Goal: Task Accomplishment & Management: Use online tool/utility

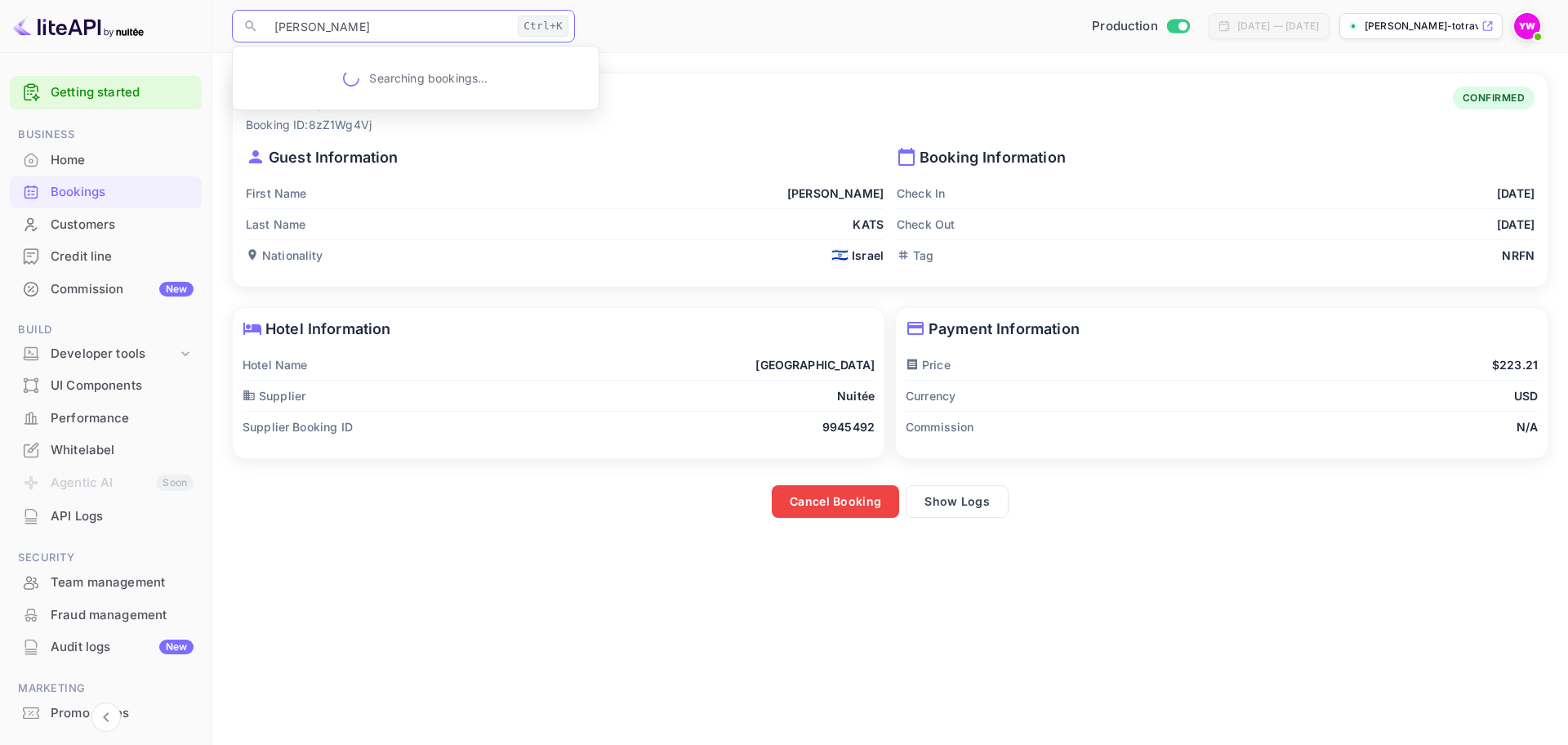
drag, startPoint x: 314, startPoint y: 17, endPoint x: 223, endPoint y: 0, distance: 92.6
click at [223, 0] on div "​ [PERSON_NAME] Ctrl+K ​ Production [DATE] — [DATE] [PERSON_NAME]-totravel..." at bounding box center [890, 26] width 1355 height 52
type input "[PERSON_NAME]"
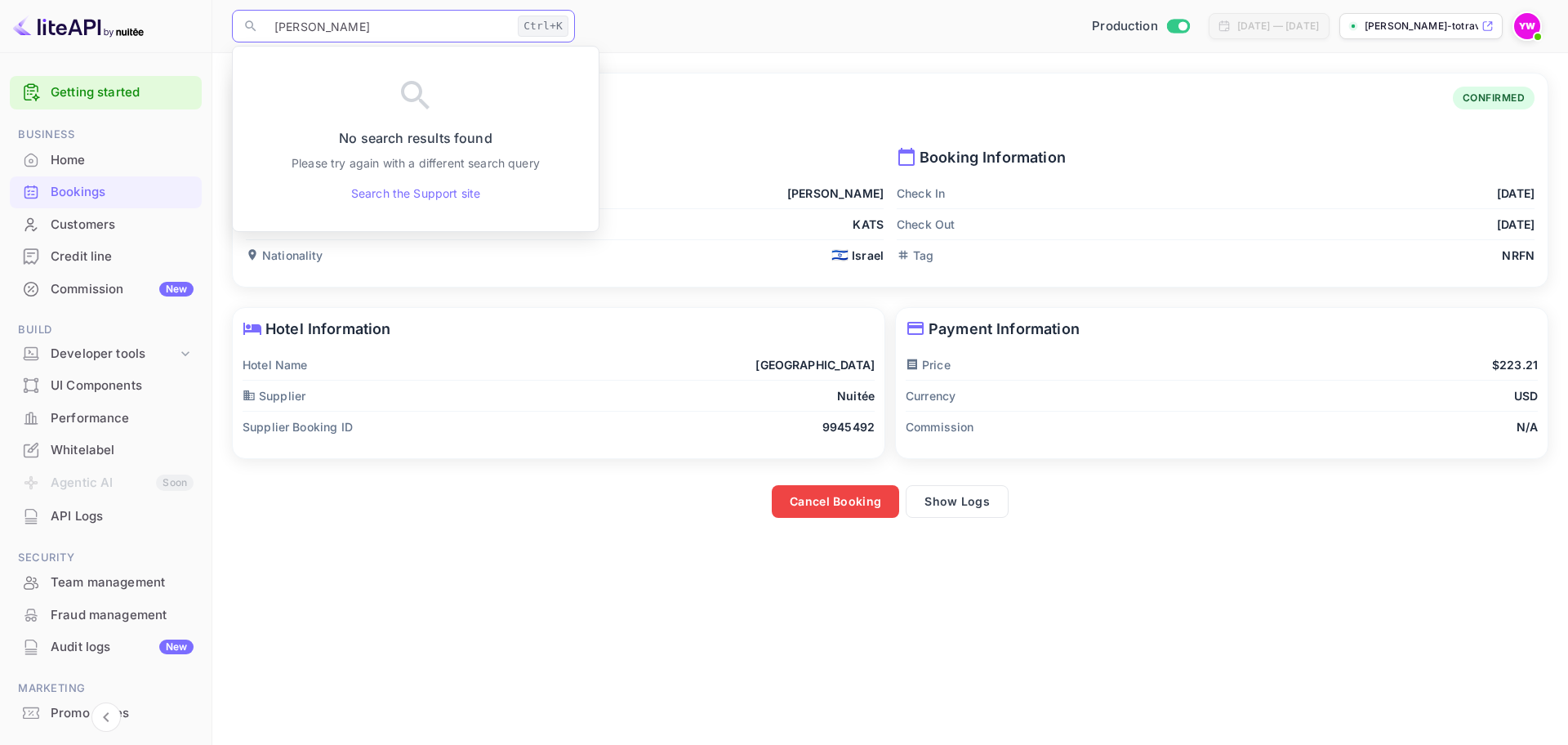
click at [419, 28] on input "[PERSON_NAME]" at bounding box center [388, 26] width 247 height 32
click at [89, 199] on div "Bookings" at bounding box center [122, 192] width 143 height 19
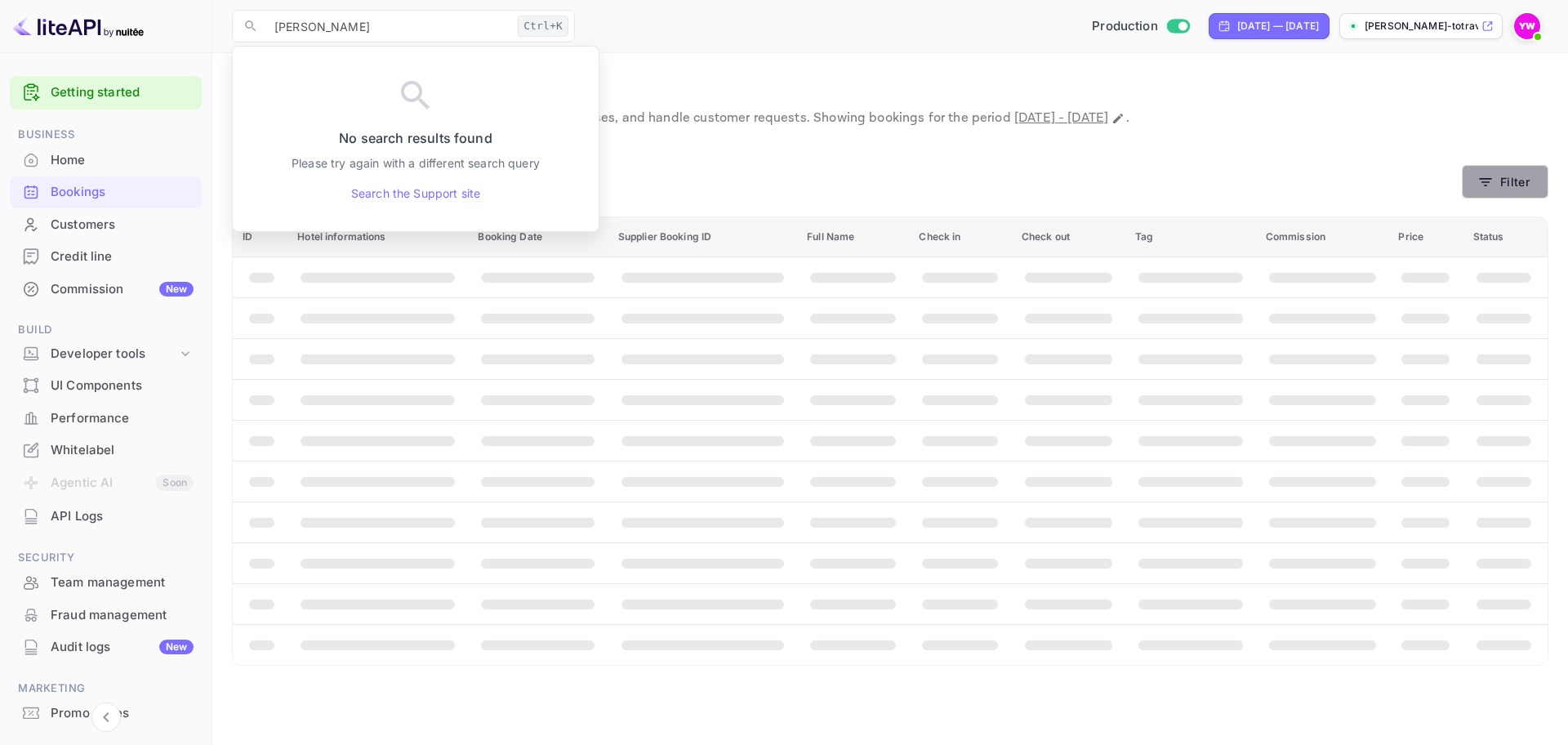
click at [1510, 183] on button "Filter" at bounding box center [1504, 181] width 87 height 33
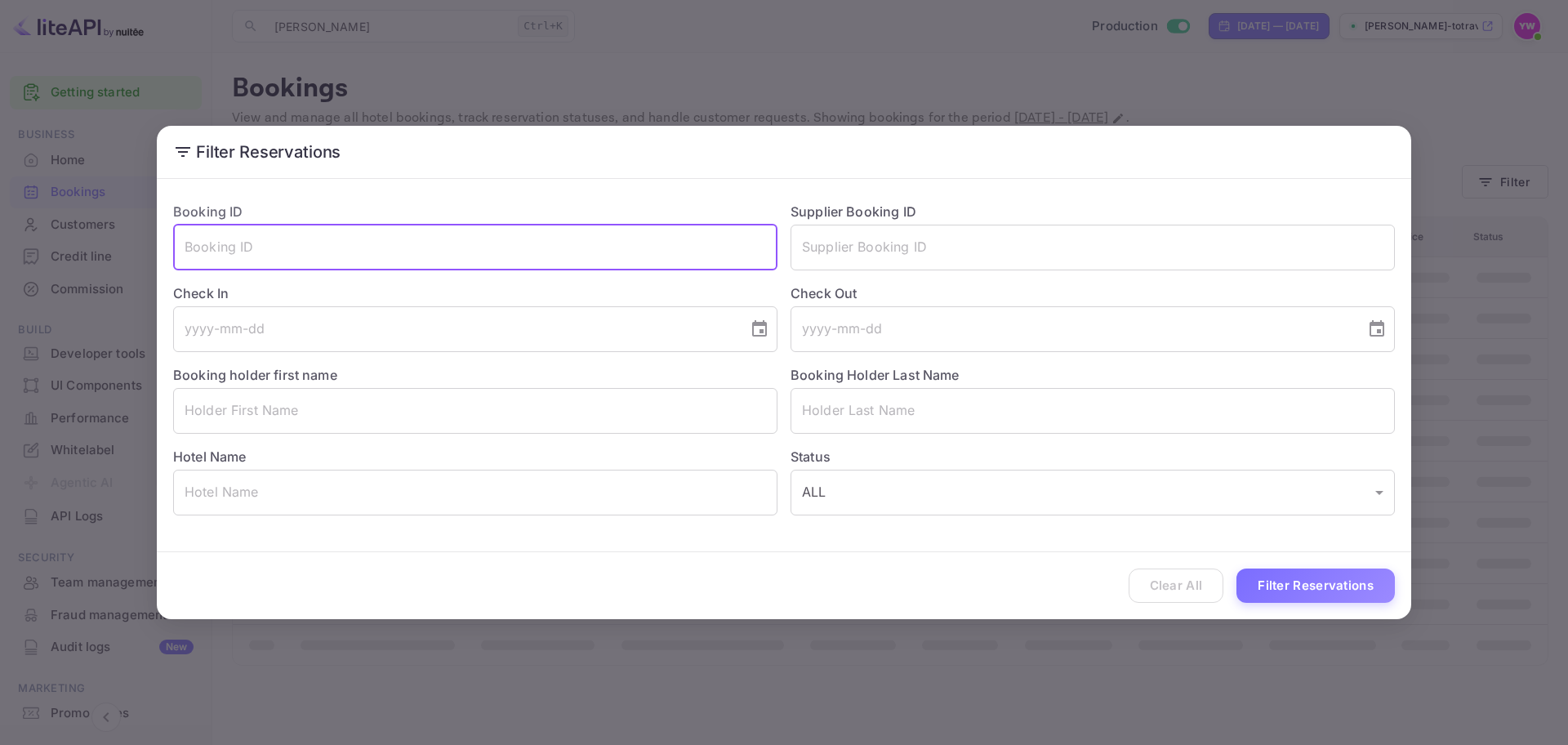
click at [398, 257] on input "text" at bounding box center [475, 247] width 604 height 46
paste input "[PERSON_NAME]"
type input "[PERSON_NAME]"
drag, startPoint x: 109, startPoint y: 264, endPoint x: 234, endPoint y: 269, distance: 125.1
click at [0, 300] on div "Filter Reservations Booking ID [PERSON_NAME] ​ Supplier Booking ID ​ Check In ​…" at bounding box center [784, 372] width 1568 height 745
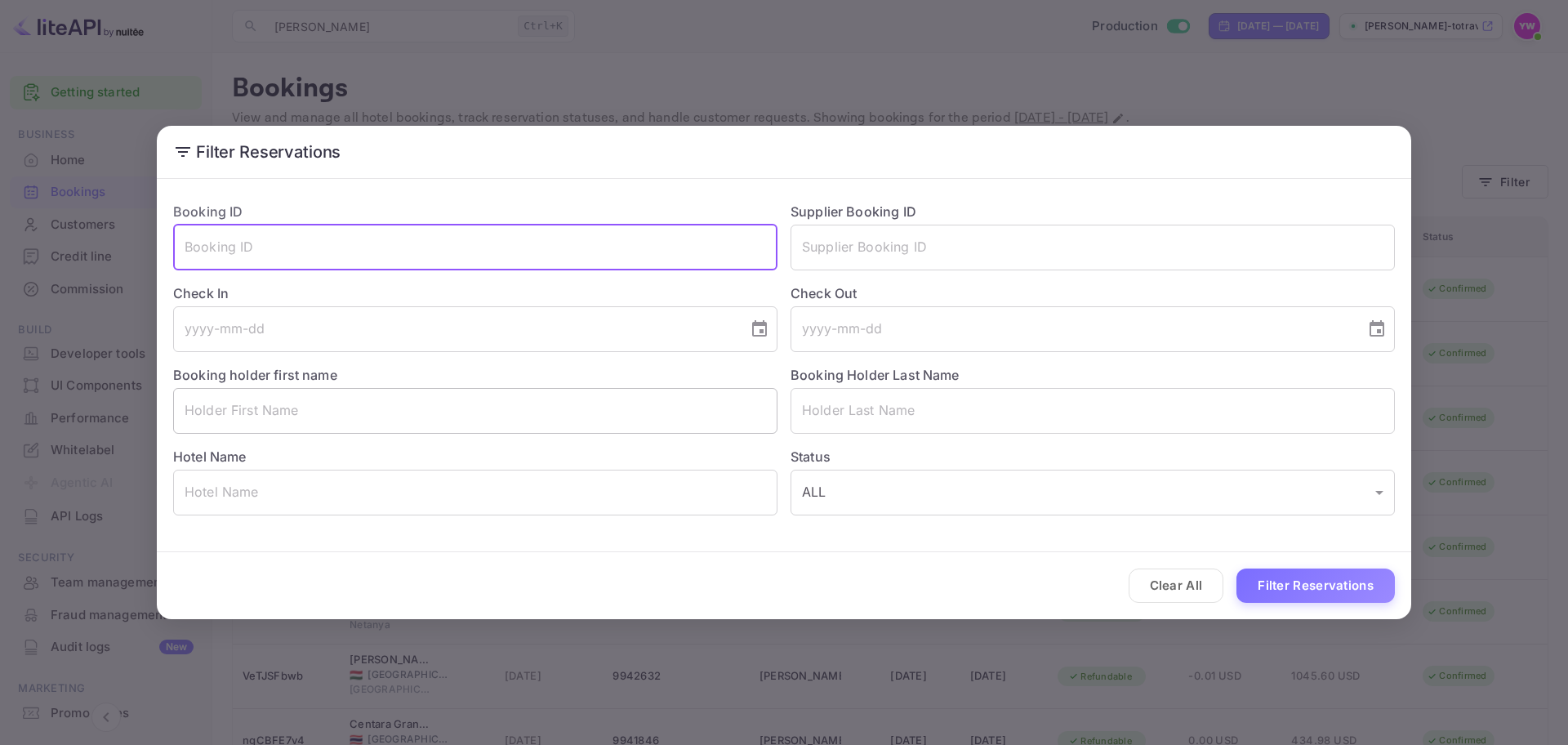
click at [348, 425] on input "text" at bounding box center [475, 411] width 604 height 46
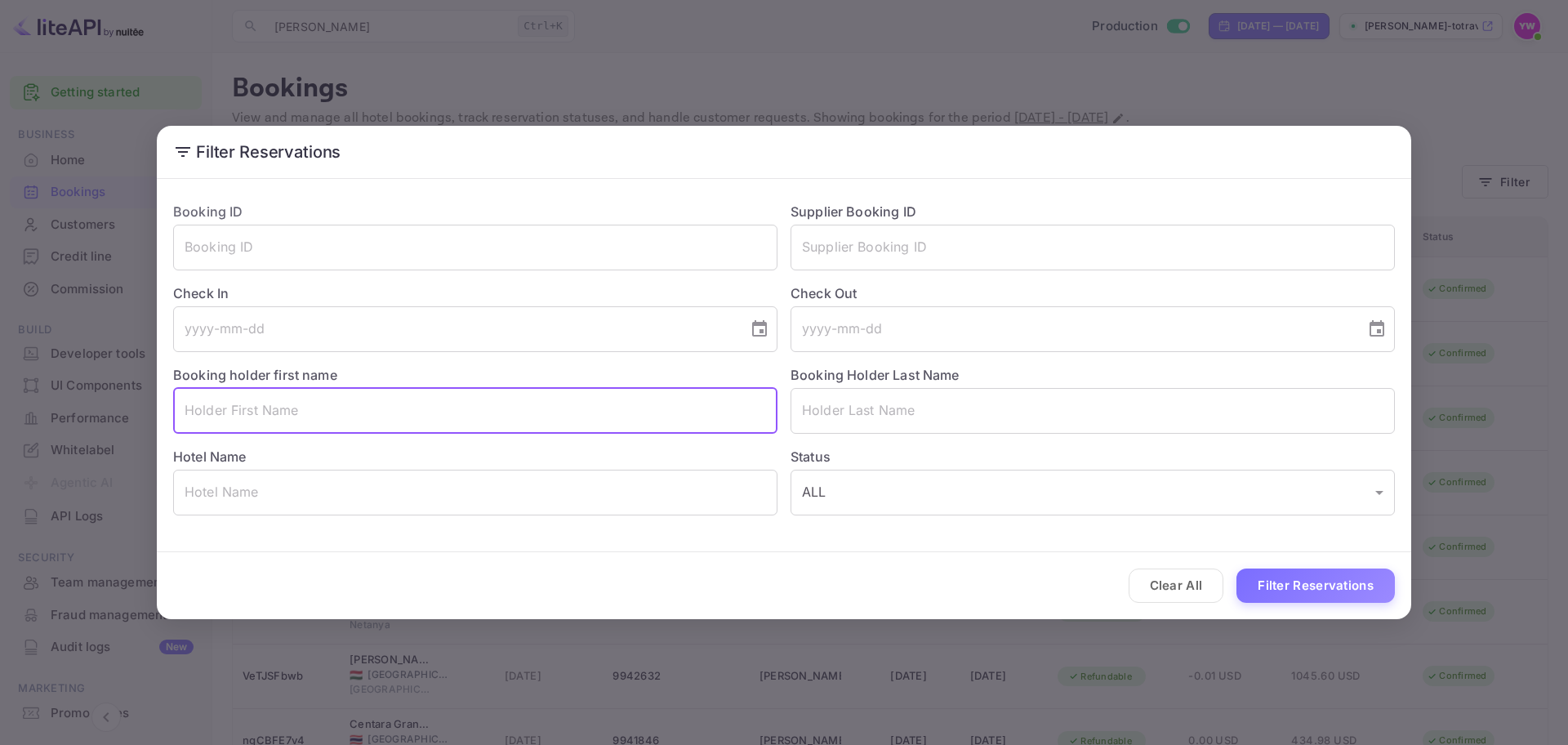
paste input "[PERSON_NAME]"
drag, startPoint x: 257, startPoint y: 412, endPoint x: 226, endPoint y: 406, distance: 31.6
click at [226, 406] on input "[PERSON_NAME]" at bounding box center [475, 411] width 604 height 46
type input "LIRON"
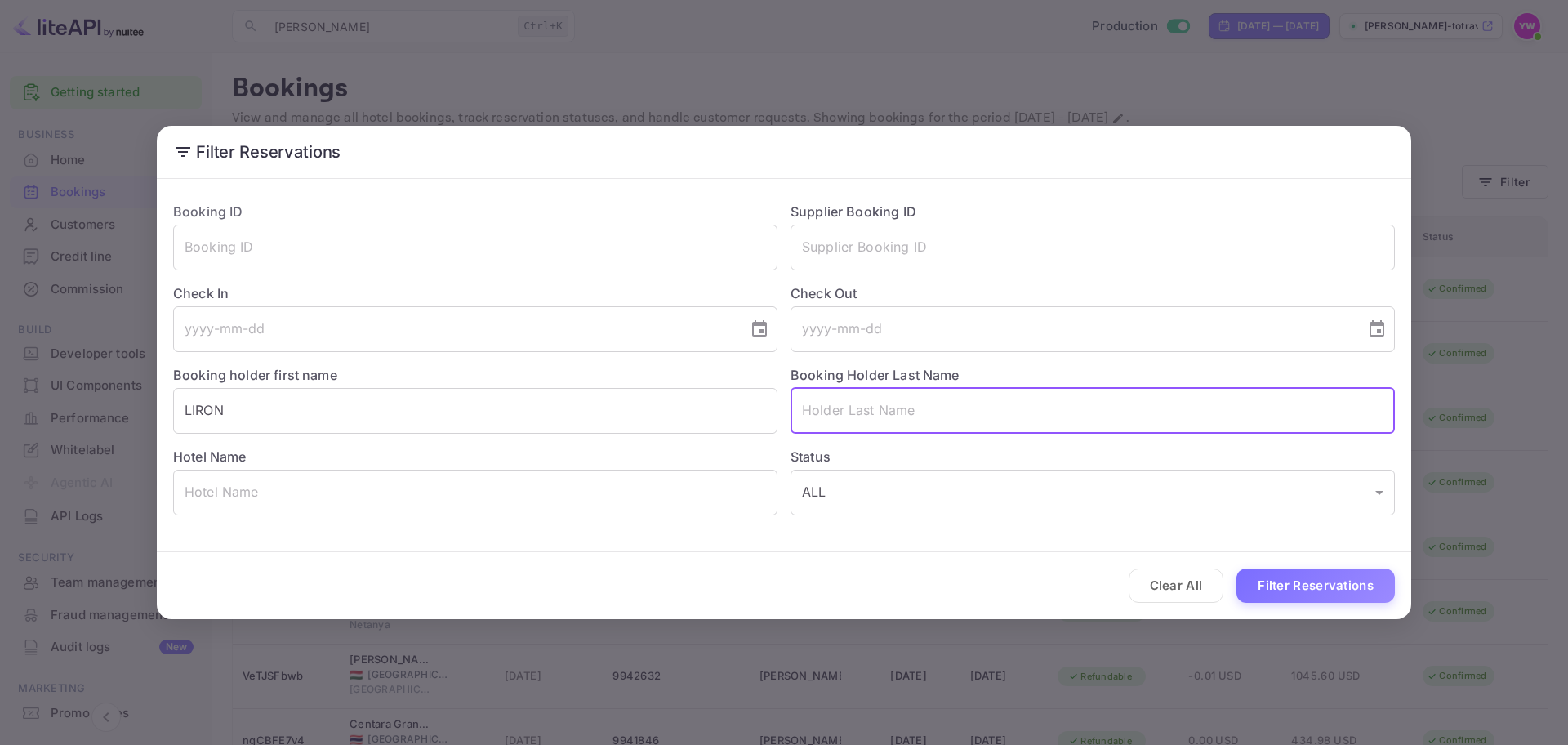
click at [866, 396] on input "text" at bounding box center [1092, 411] width 604 height 46
paste input "[PERSON_NAME]"
drag, startPoint x: 848, startPoint y: 407, endPoint x: 537, endPoint y: 436, distance: 312.3
click at [537, 436] on div "Booking ID ​ Supplier Booking ID ​ Check In ​ Check Out ​ Booking holder first …" at bounding box center [777, 352] width 1235 height 327
type input "BIK"
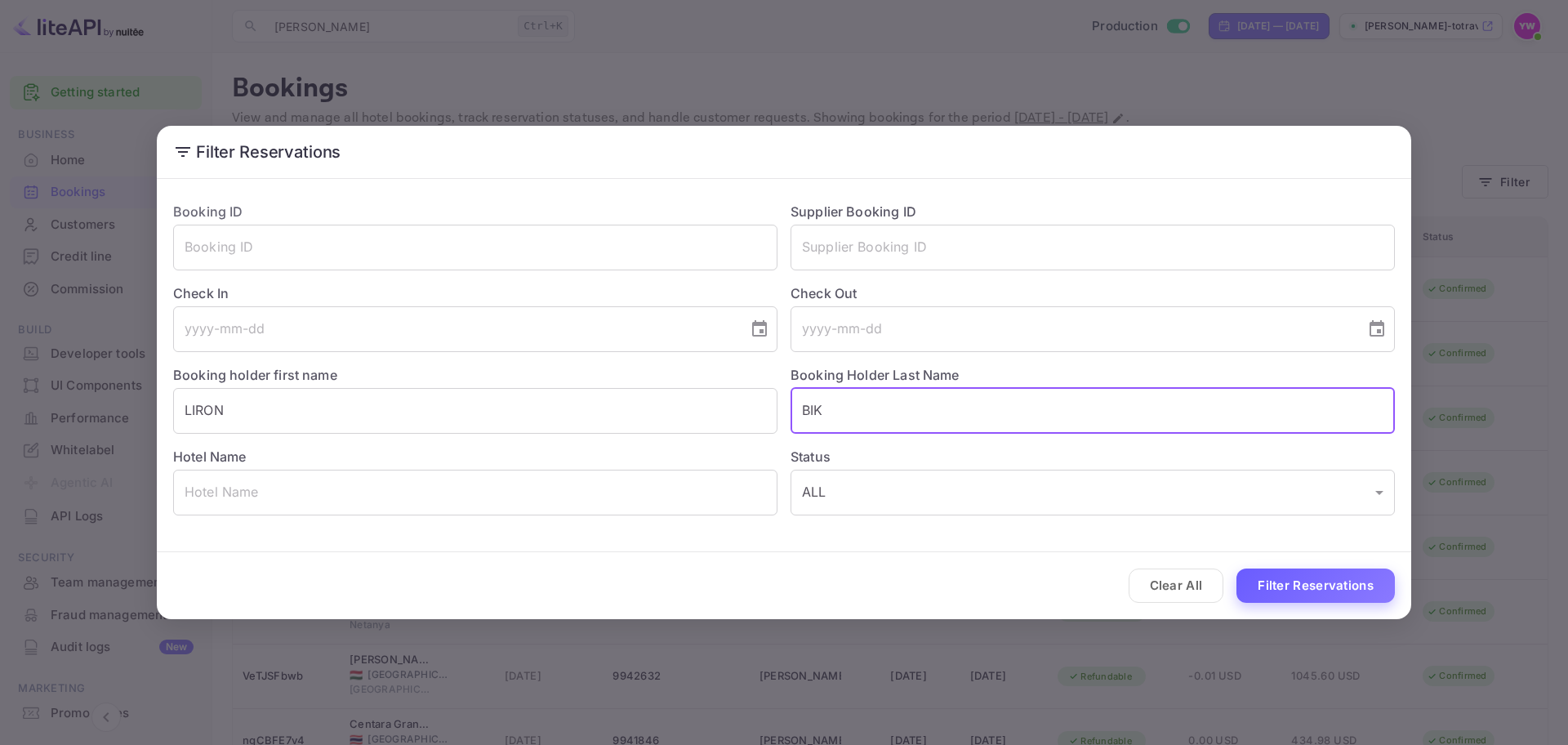
click at [1280, 582] on button "Filter Reservations" at bounding box center [1315, 586] width 158 height 35
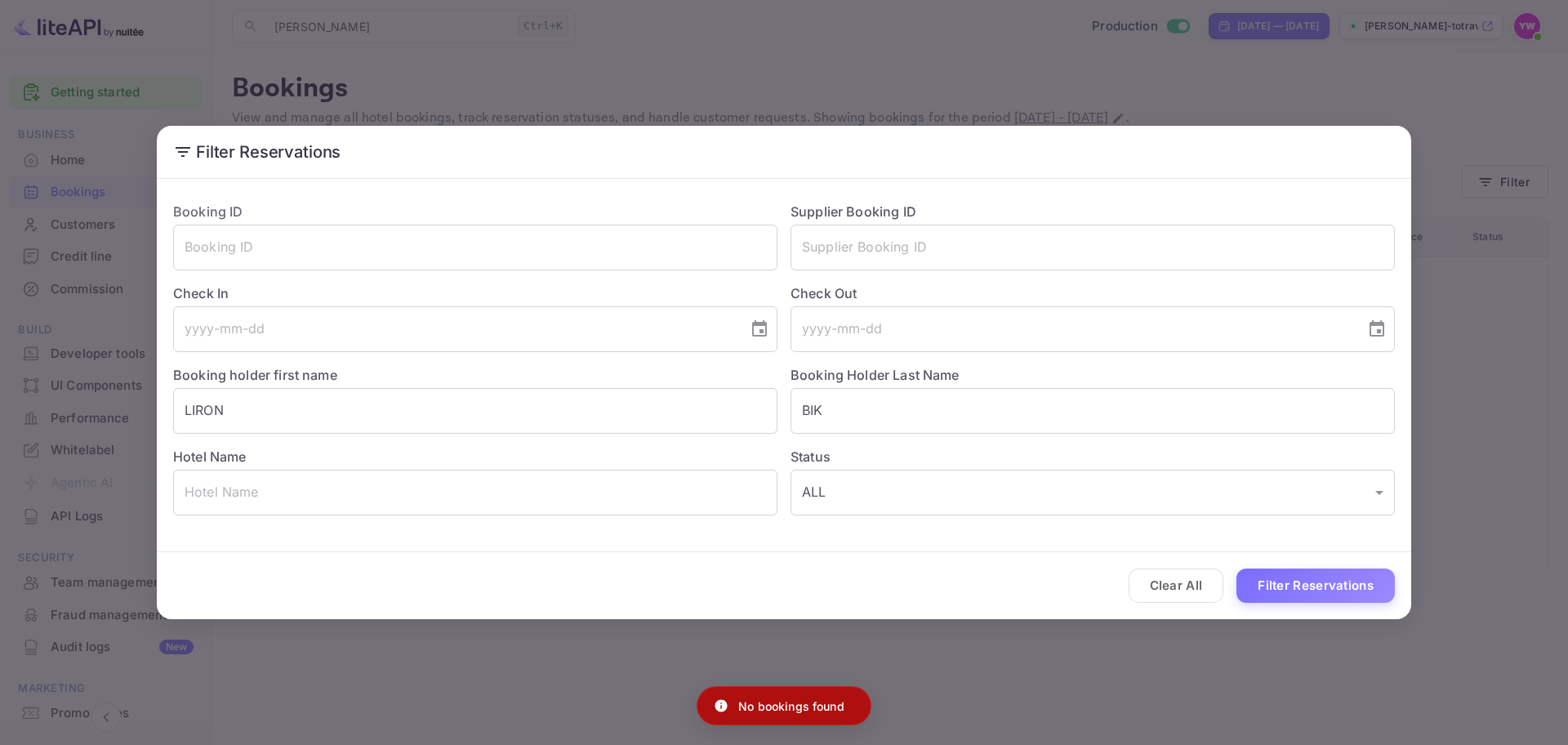
click at [1443, 416] on div "Filter Reservations Booking ID ​ Supplier Booking ID ​ Check In ​ Check Out ​ B…" at bounding box center [784, 372] width 1568 height 745
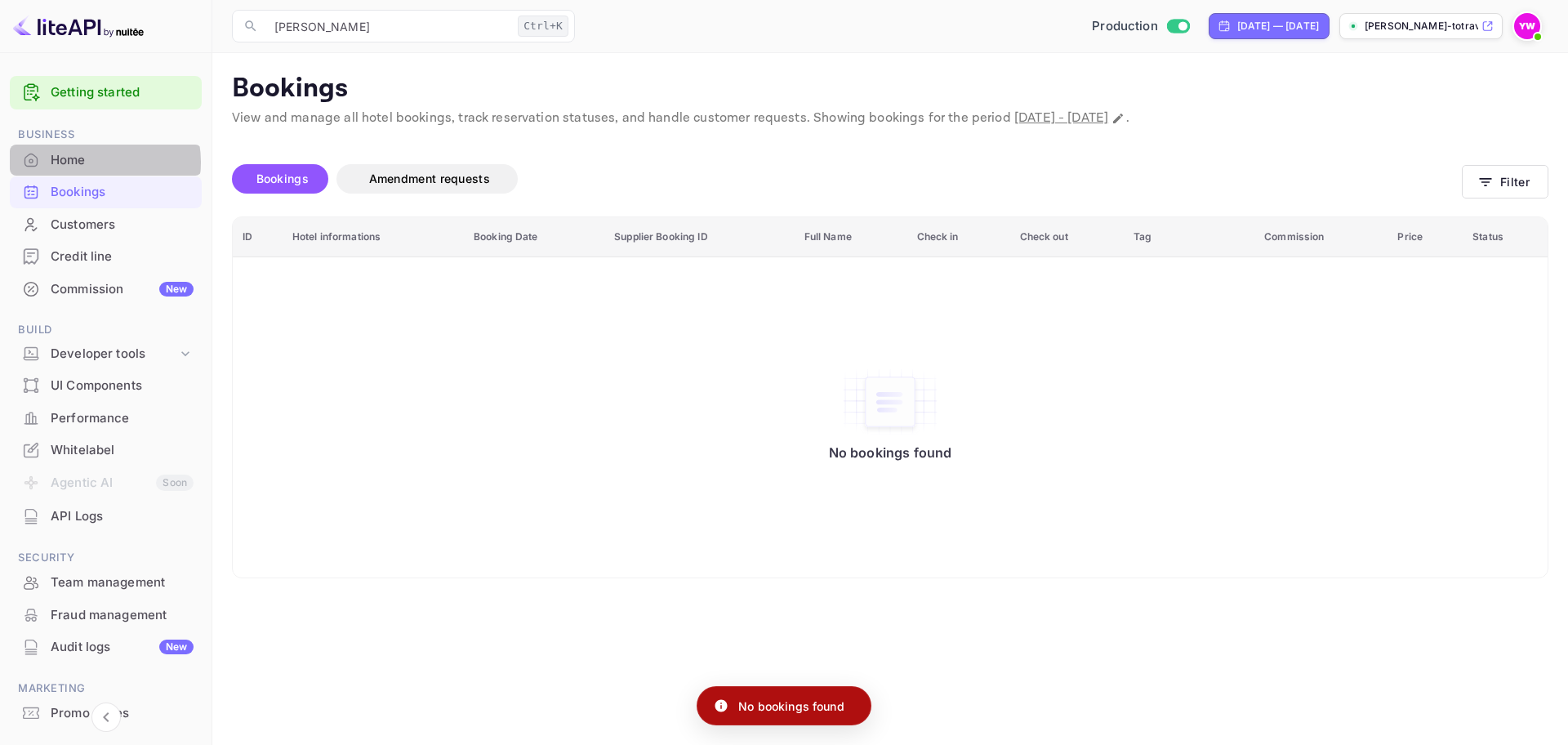
click at [98, 161] on div "Home" at bounding box center [122, 161] width 143 height 19
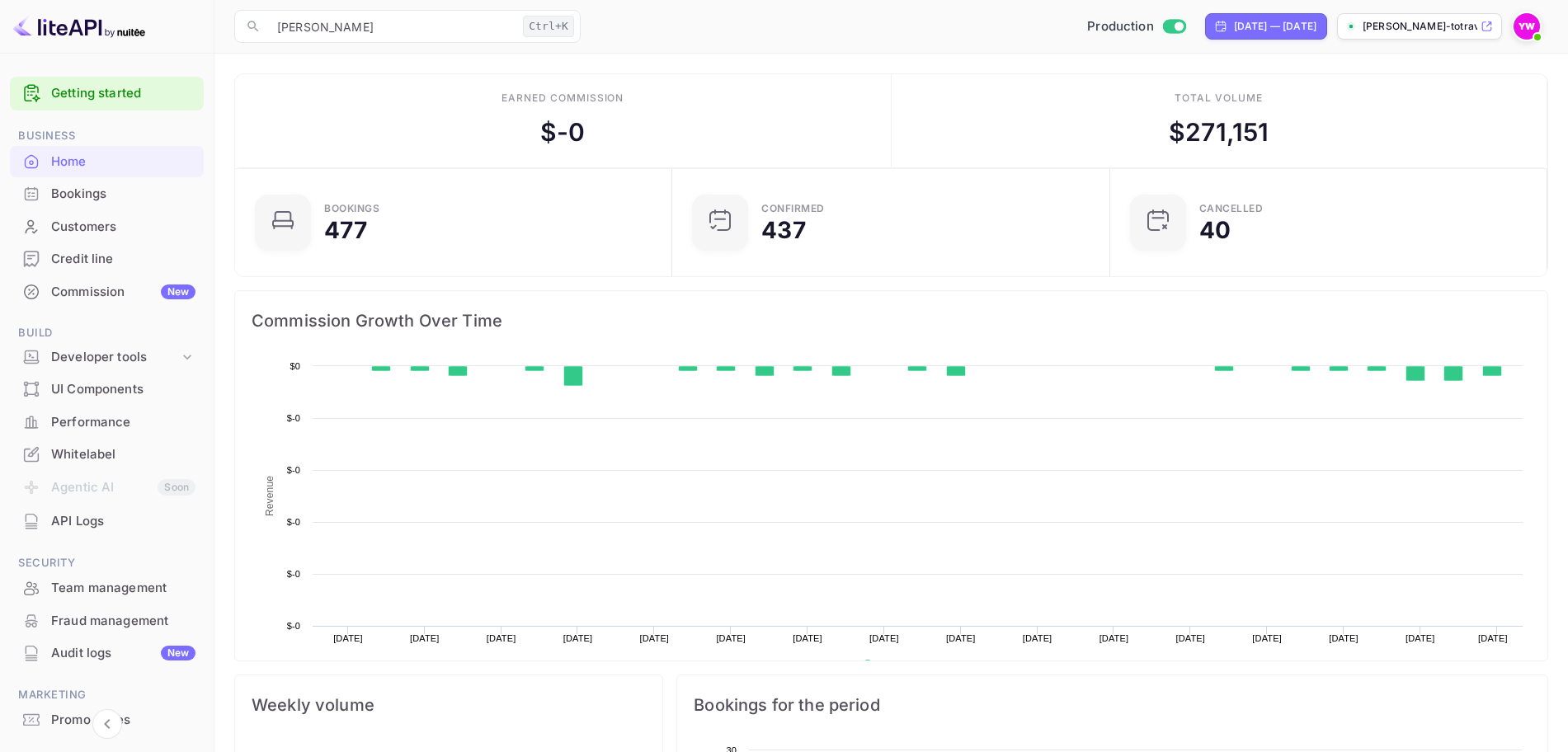
scroll to position [252, 412]
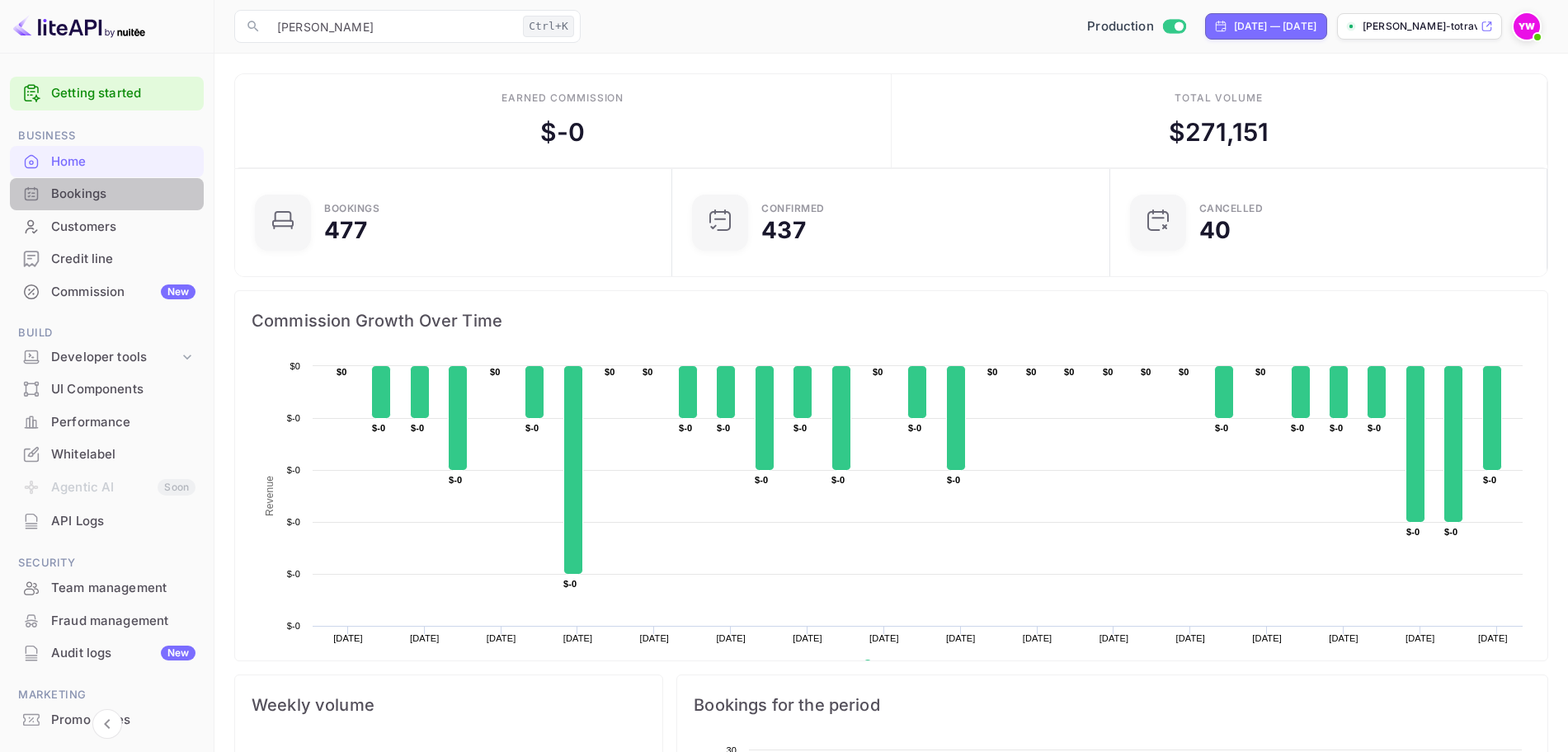
click at [116, 196] on div "Bookings" at bounding box center [123, 194] width 145 height 19
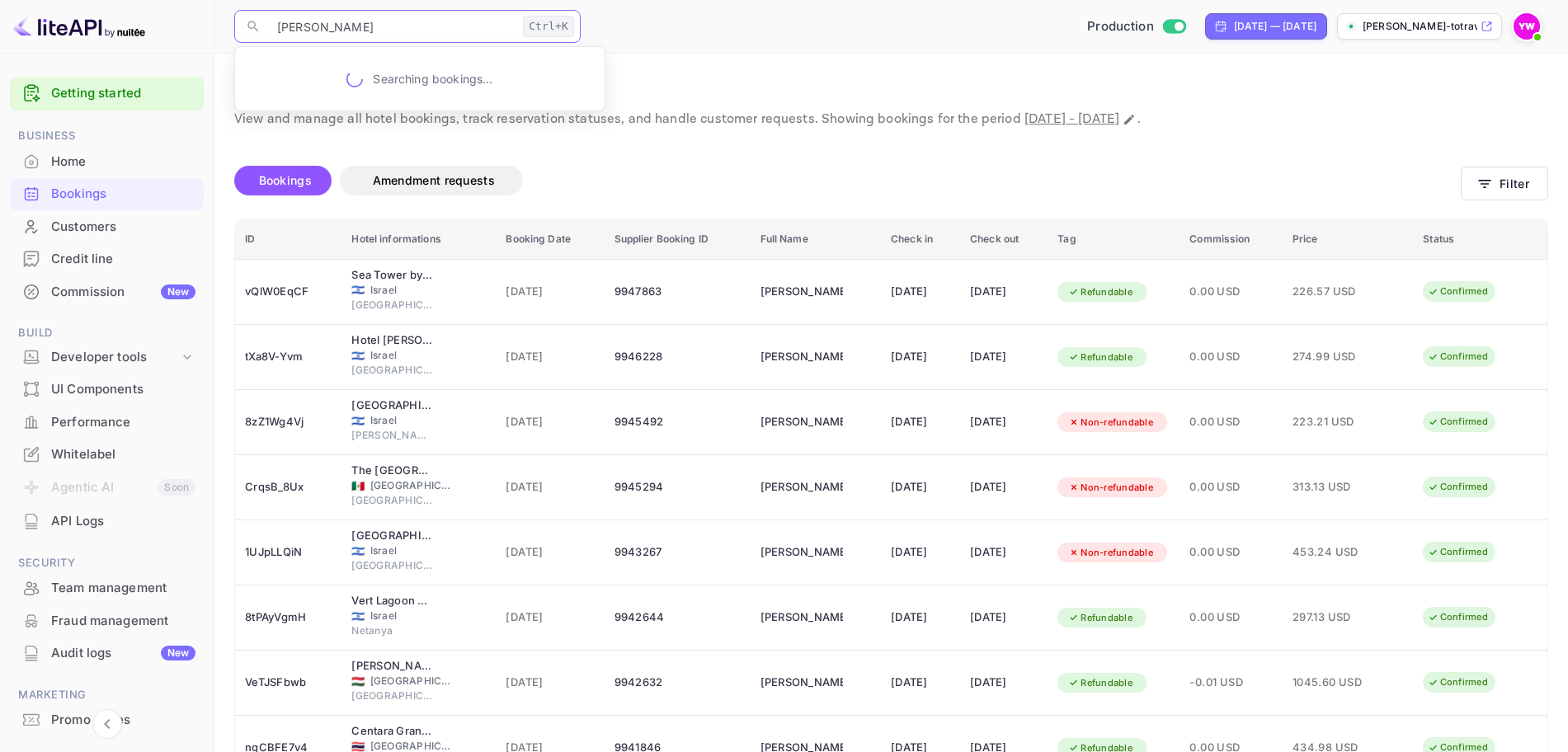
drag, startPoint x: 354, startPoint y: 19, endPoint x: 206, endPoint y: 19, distance: 148.0
click at [206, 19] on div "Getting started Business Home Bookings Customers Credit line Commission New Bui…" at bounding box center [784, 490] width 1568 height 980
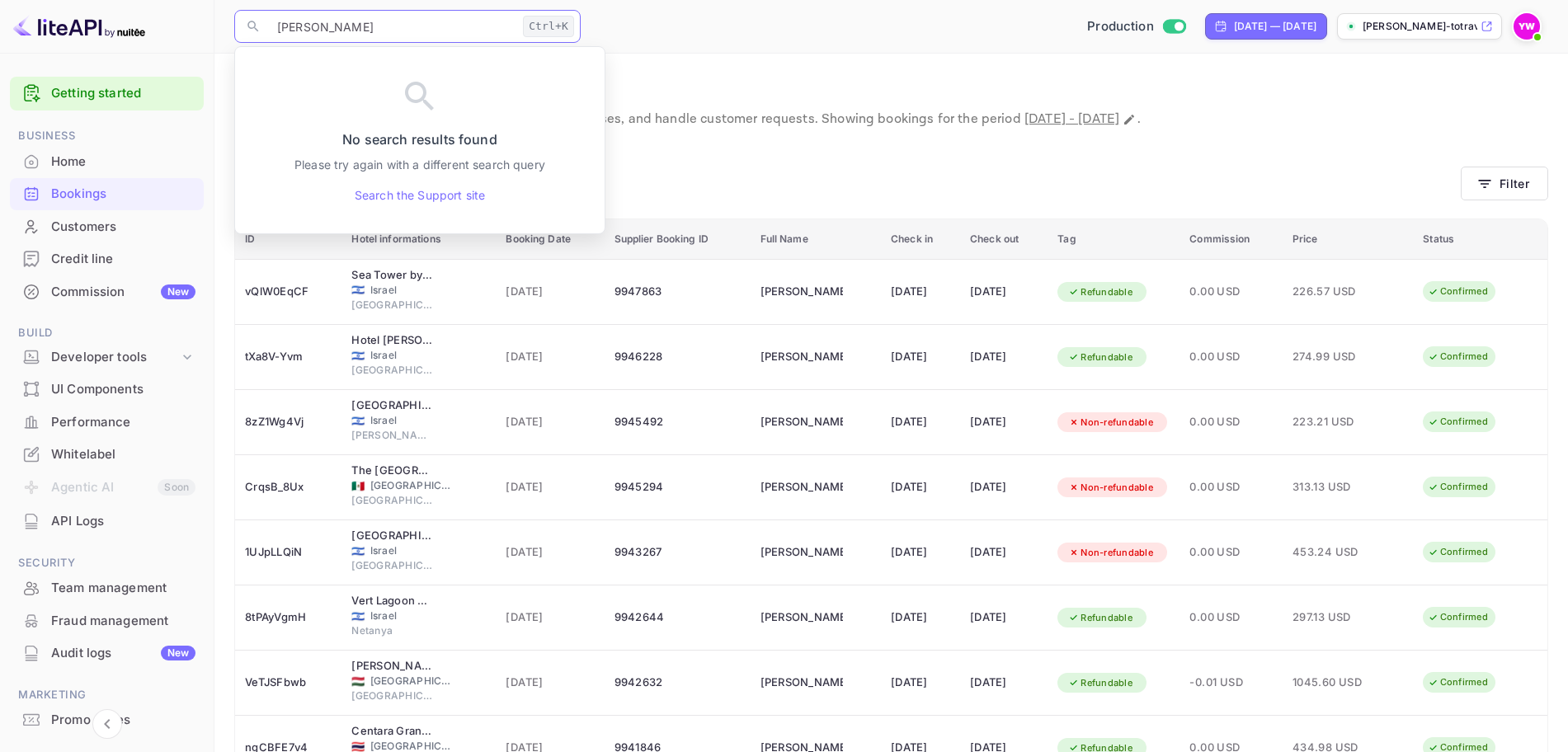
paste input "Montefiore"
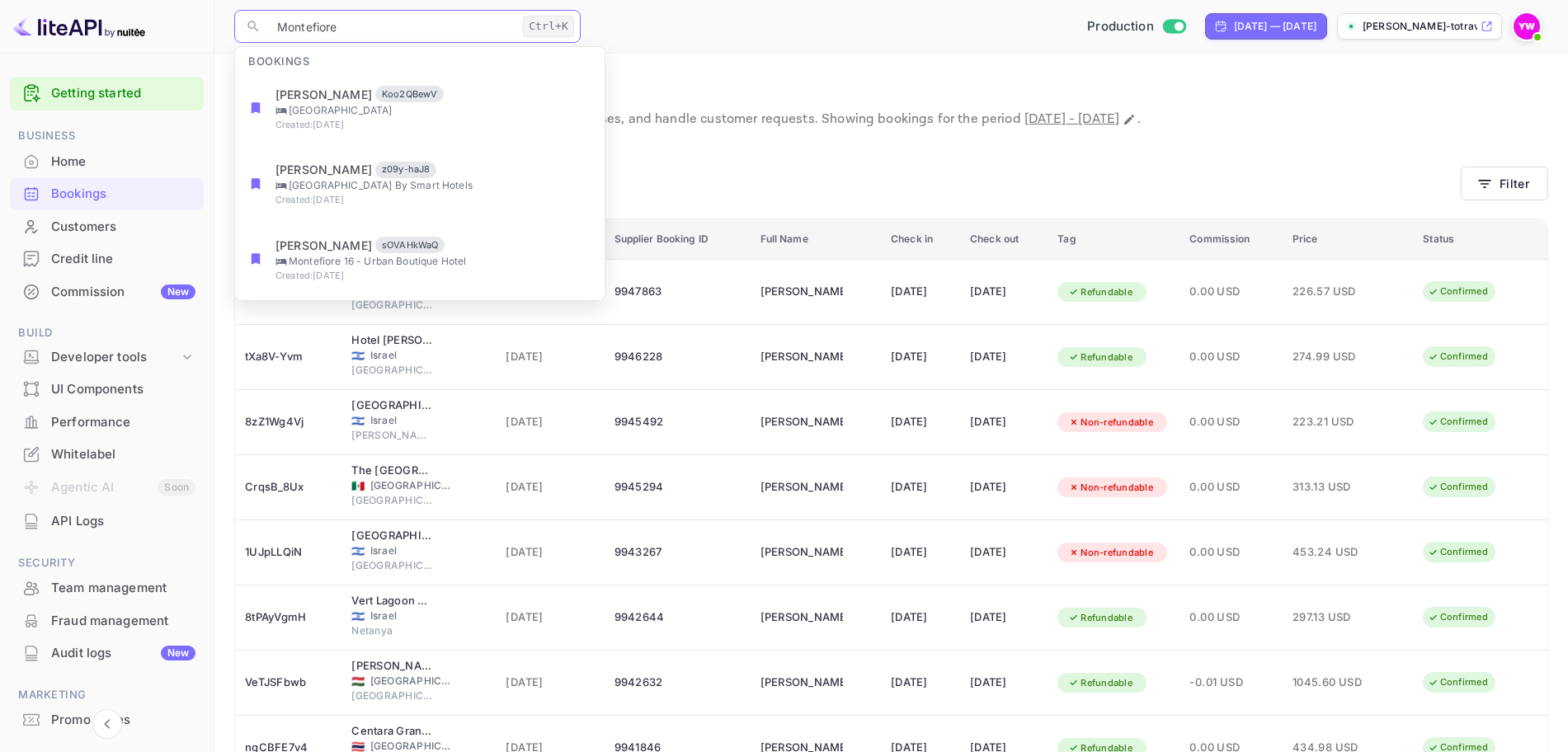
type input "Montefiore"
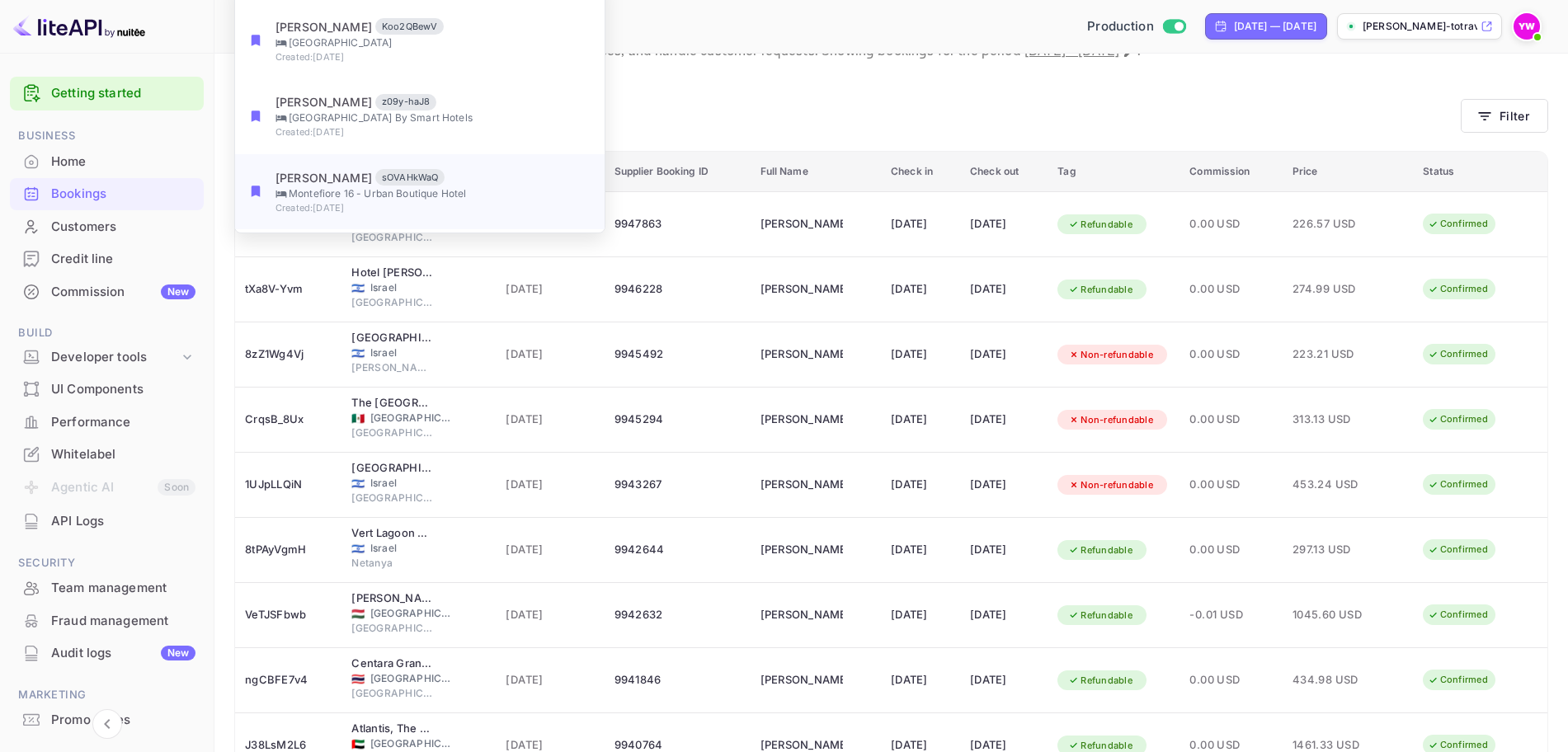
scroll to position [103, 0]
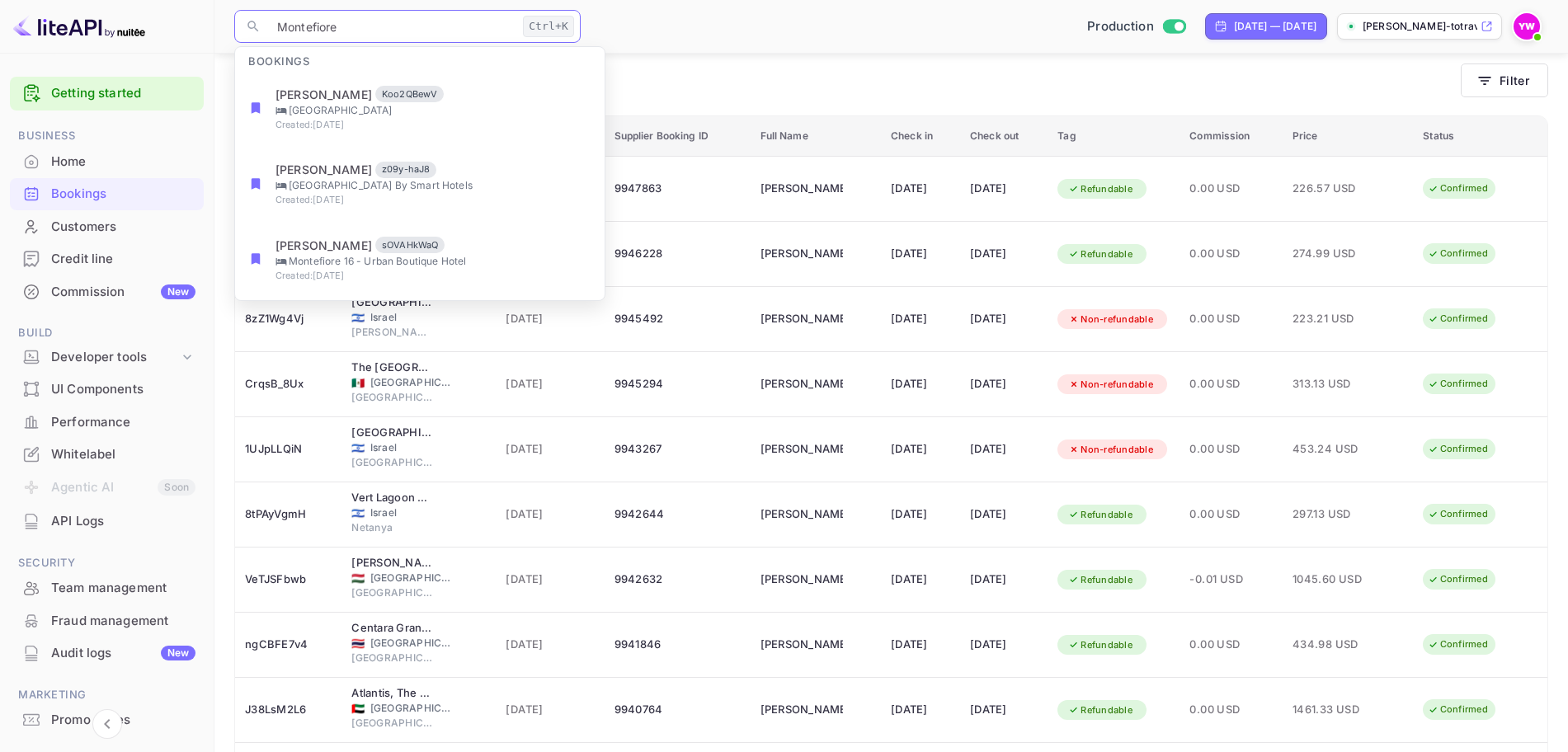
click at [752, 63] on div "Bookings Amendment requests" at bounding box center [847, 78] width 1226 height 30
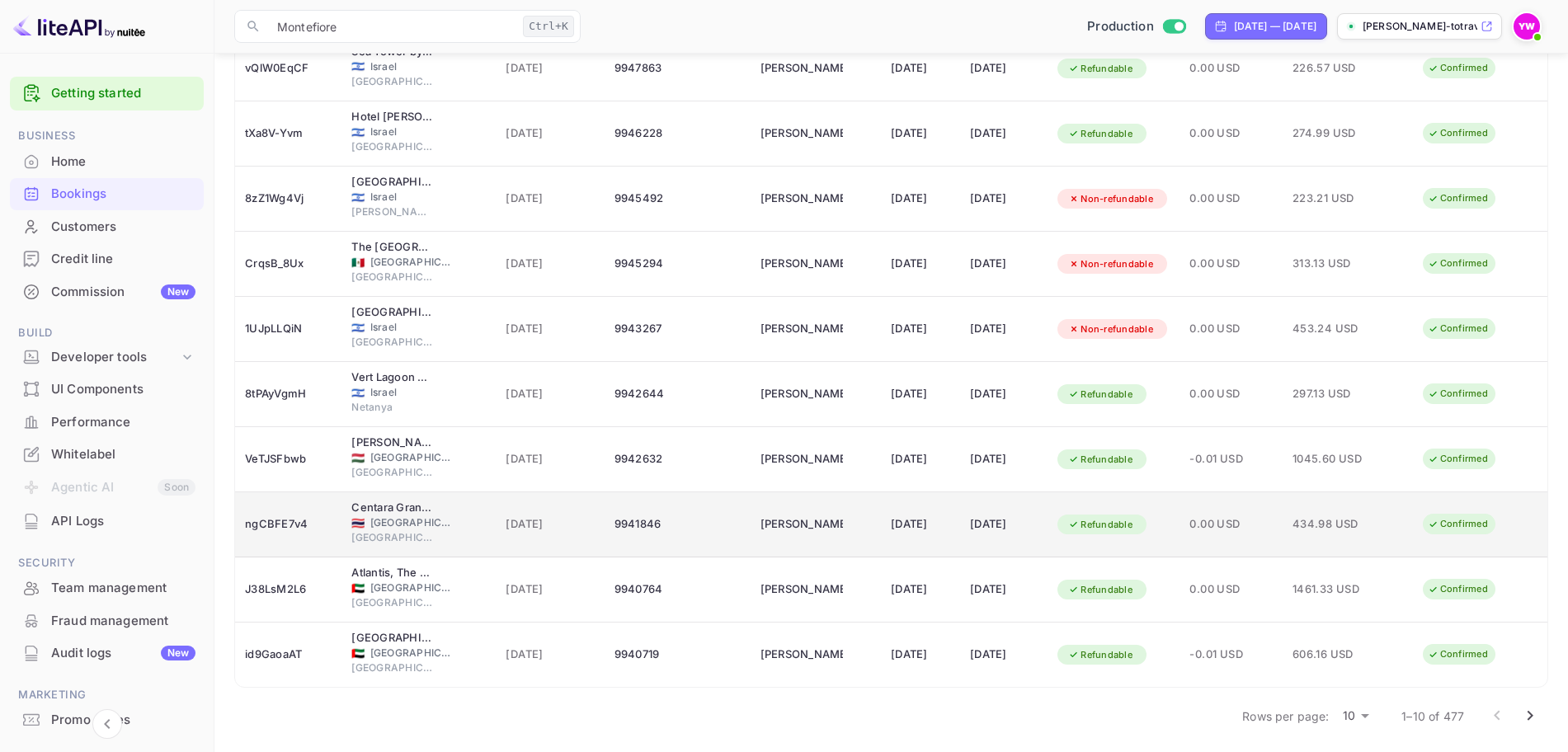
scroll to position [228, 0]
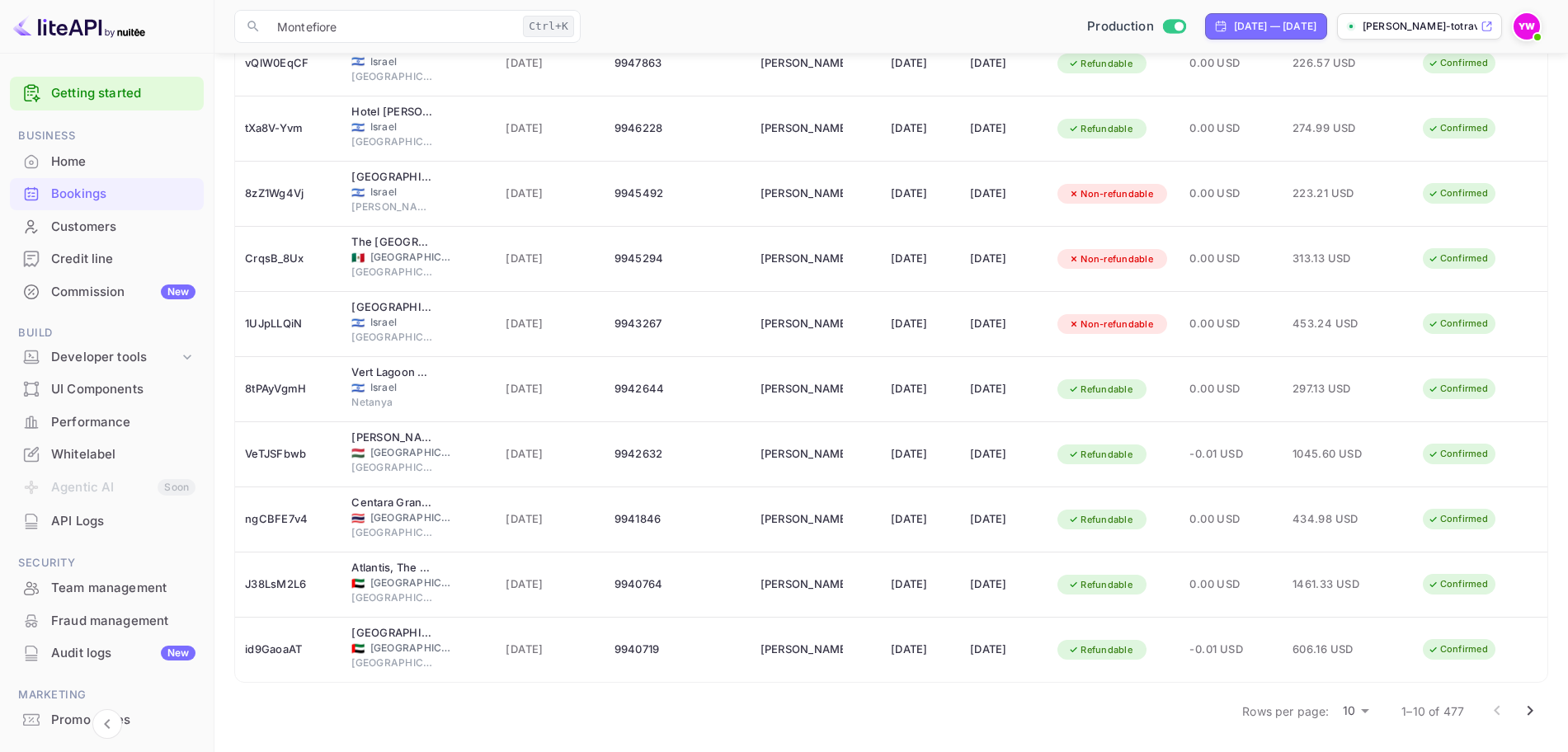
click at [1535, 712] on icon "Go to next page" at bounding box center [1530, 711] width 20 height 20
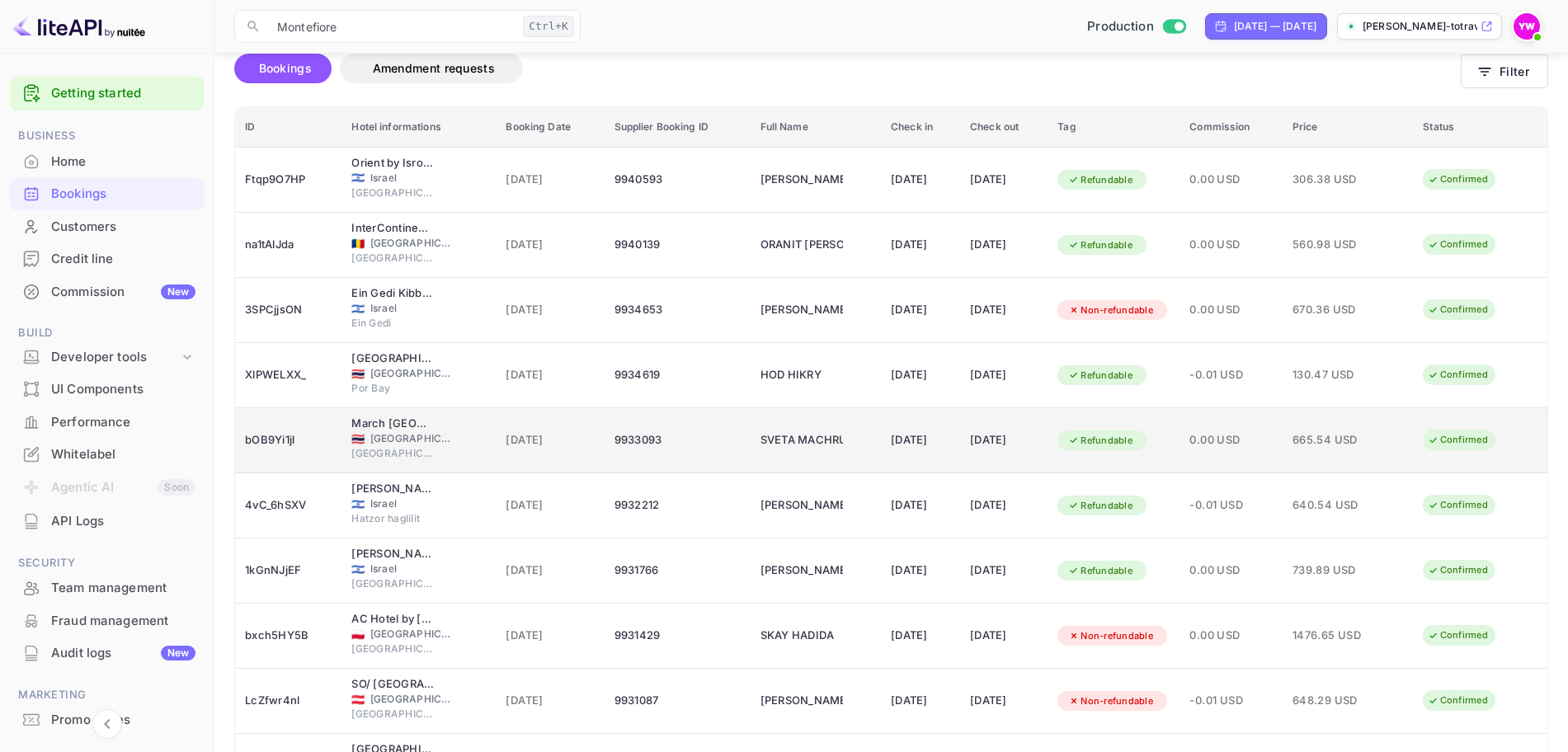
scroll to position [0, 0]
